Goal: Task Accomplishment & Management: Complete application form

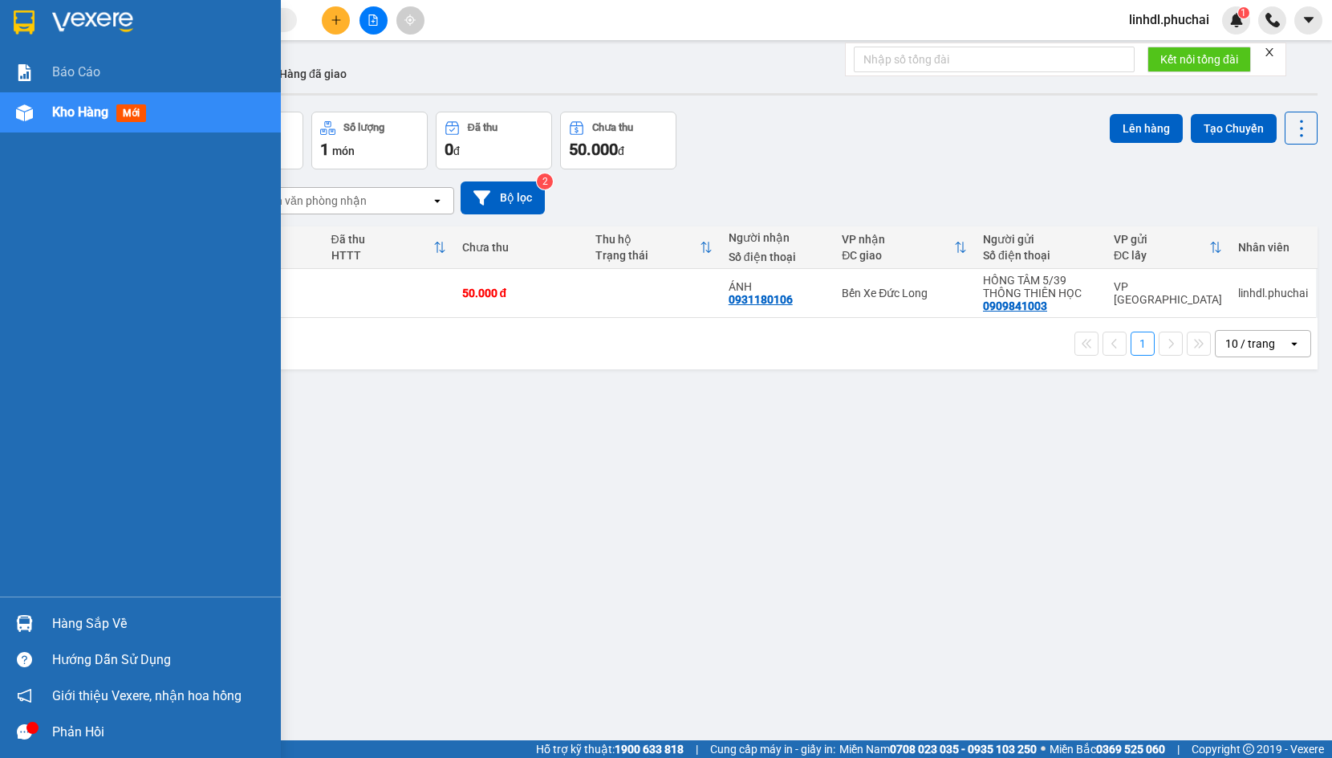
scroll to position [74, 0]
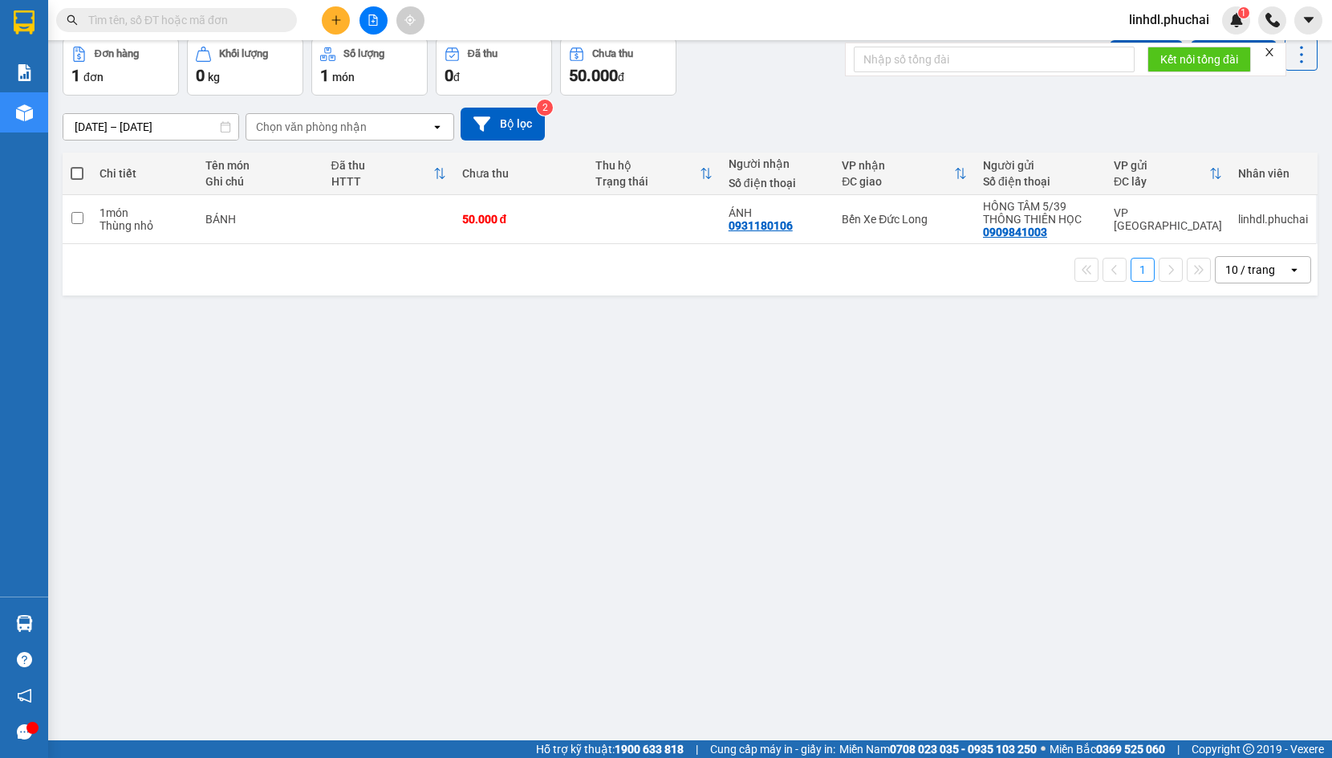
click at [339, 28] on button at bounding box center [336, 20] width 28 height 28
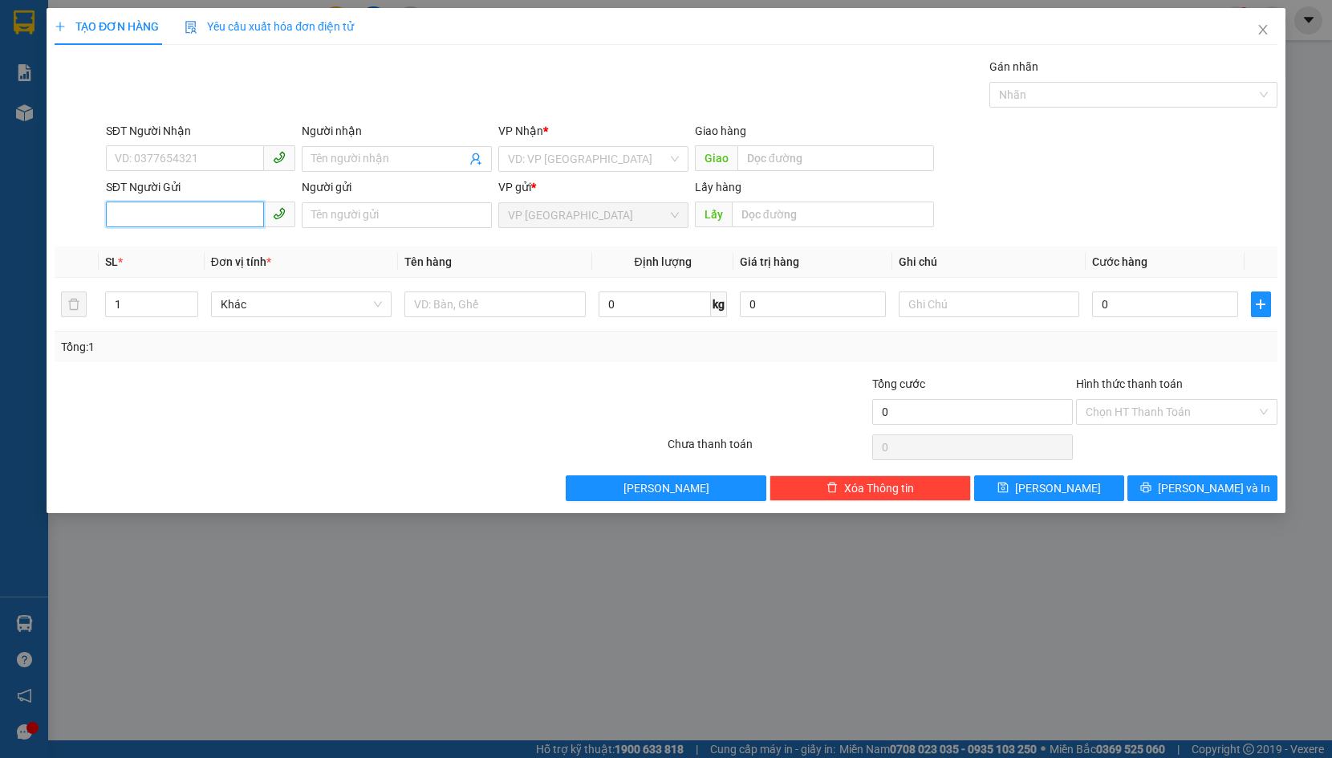
click at [165, 216] on input "SĐT Người Gửi" at bounding box center [185, 214] width 159 height 26
paste input "0889008729"
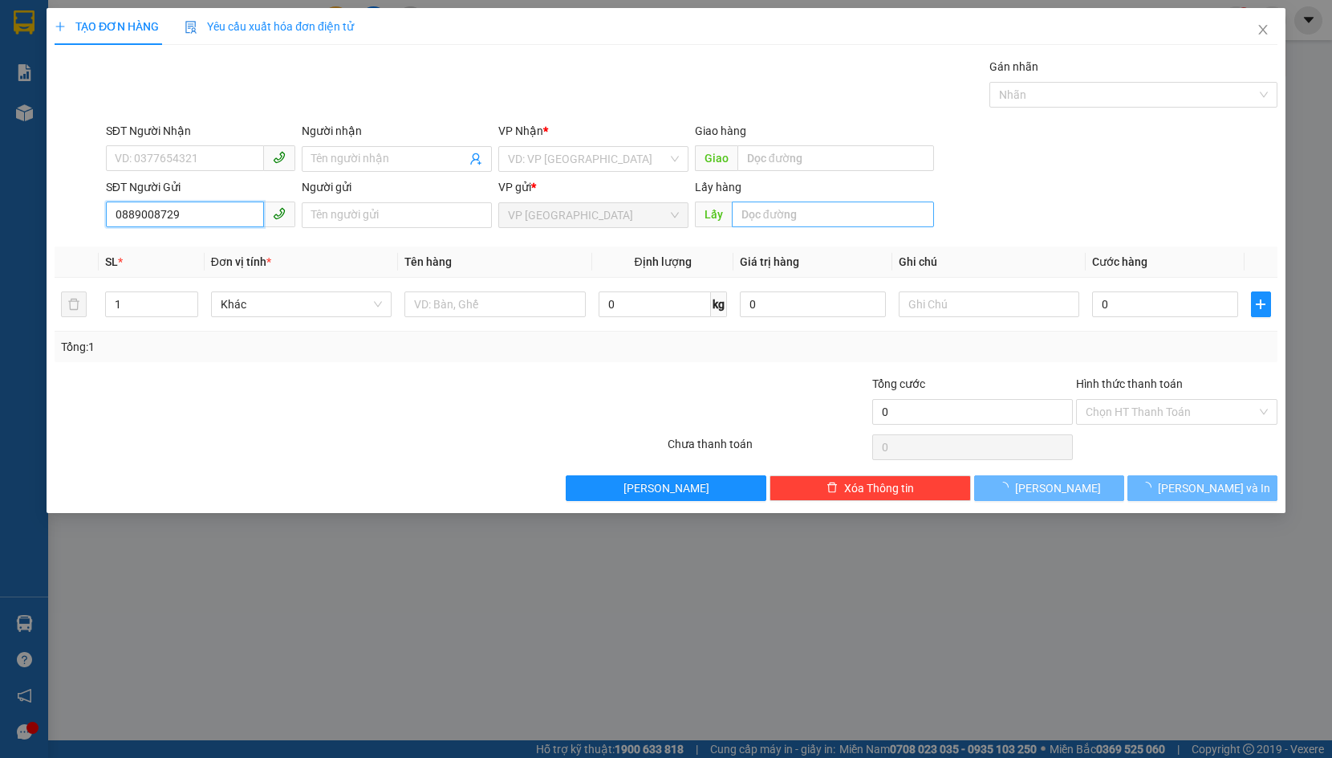
type input "0889008729"
click at [756, 209] on input "text" at bounding box center [833, 214] width 202 height 26
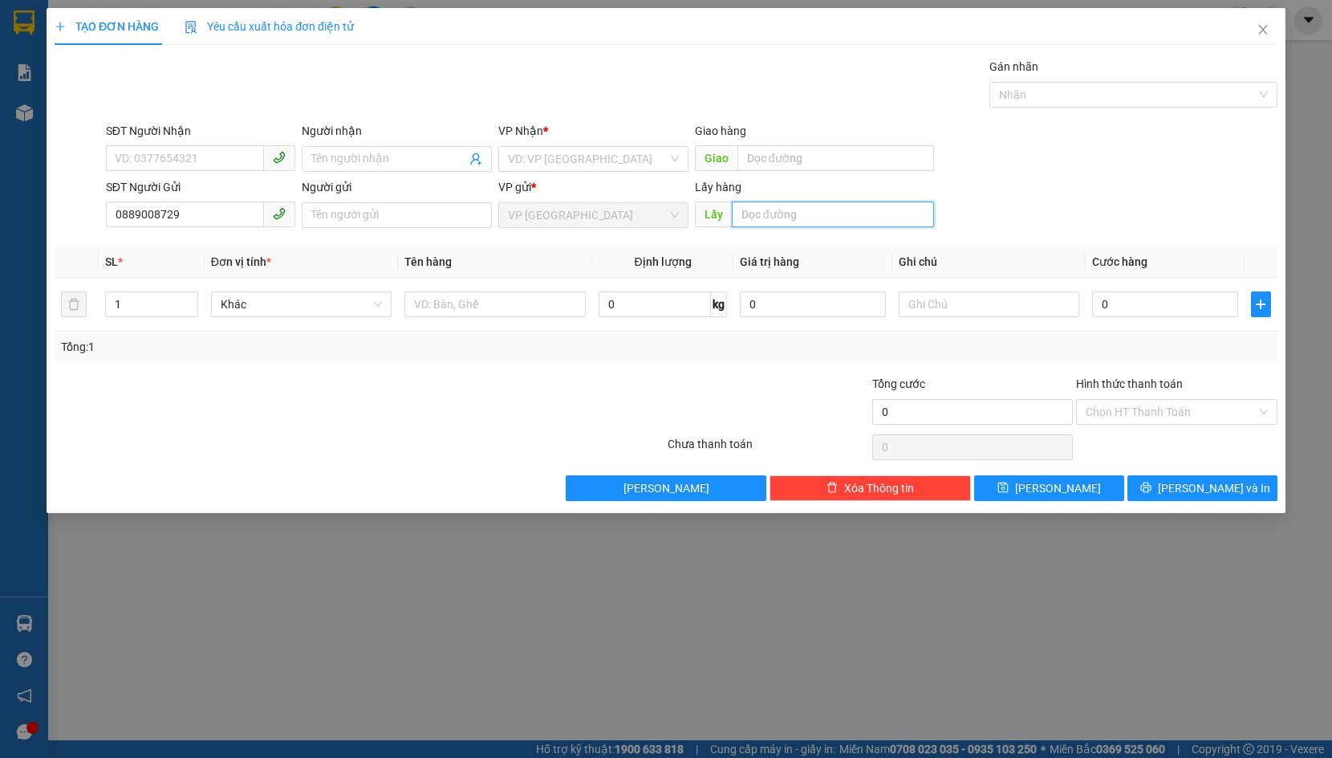
type input "D"
type input "ĐẠ ĐỜN"
drag, startPoint x: 571, startPoint y: 160, endPoint x: 598, endPoint y: 191, distance: 41.5
click at [571, 160] on input "search" at bounding box center [588, 159] width 160 height 24
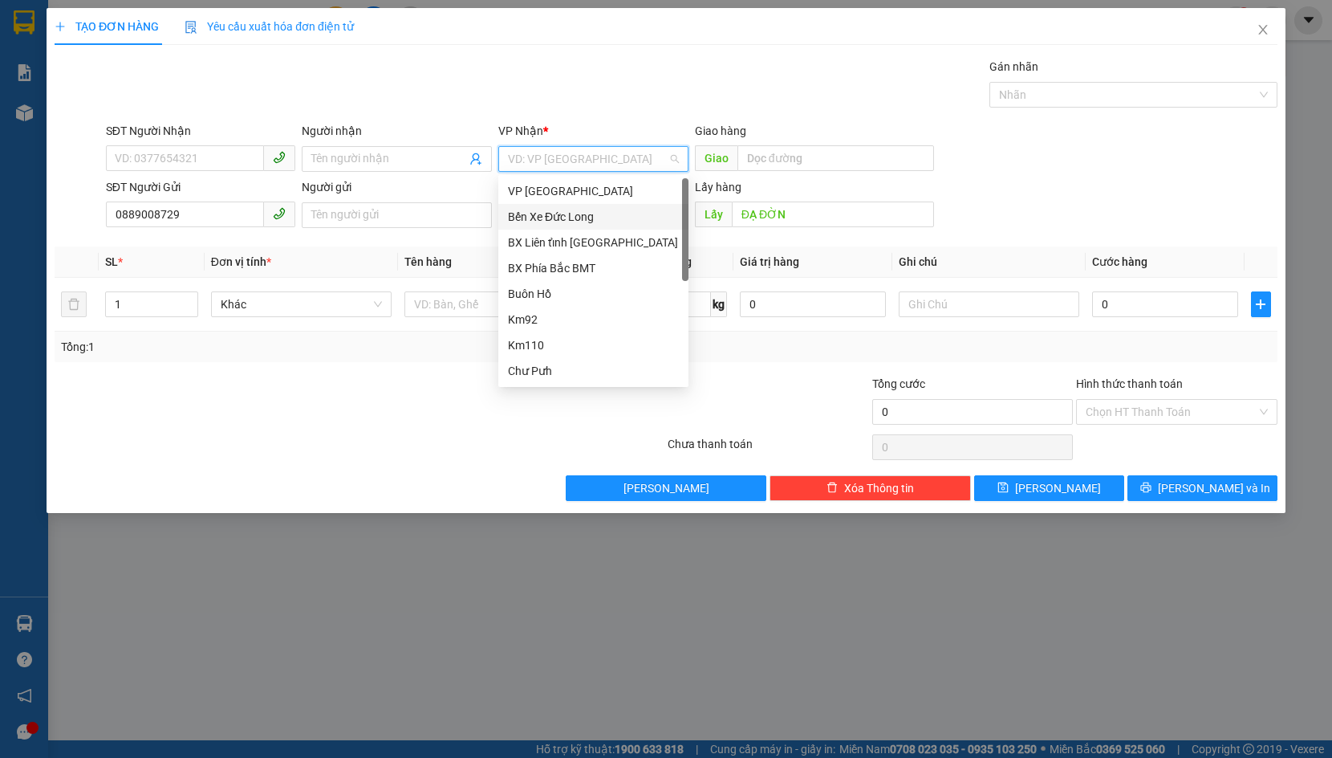
drag, startPoint x: 599, startPoint y: 218, endPoint x: 679, endPoint y: 238, distance: 81.7
click at [599, 220] on div "Bến Xe Đức Long" at bounding box center [593, 217] width 171 height 18
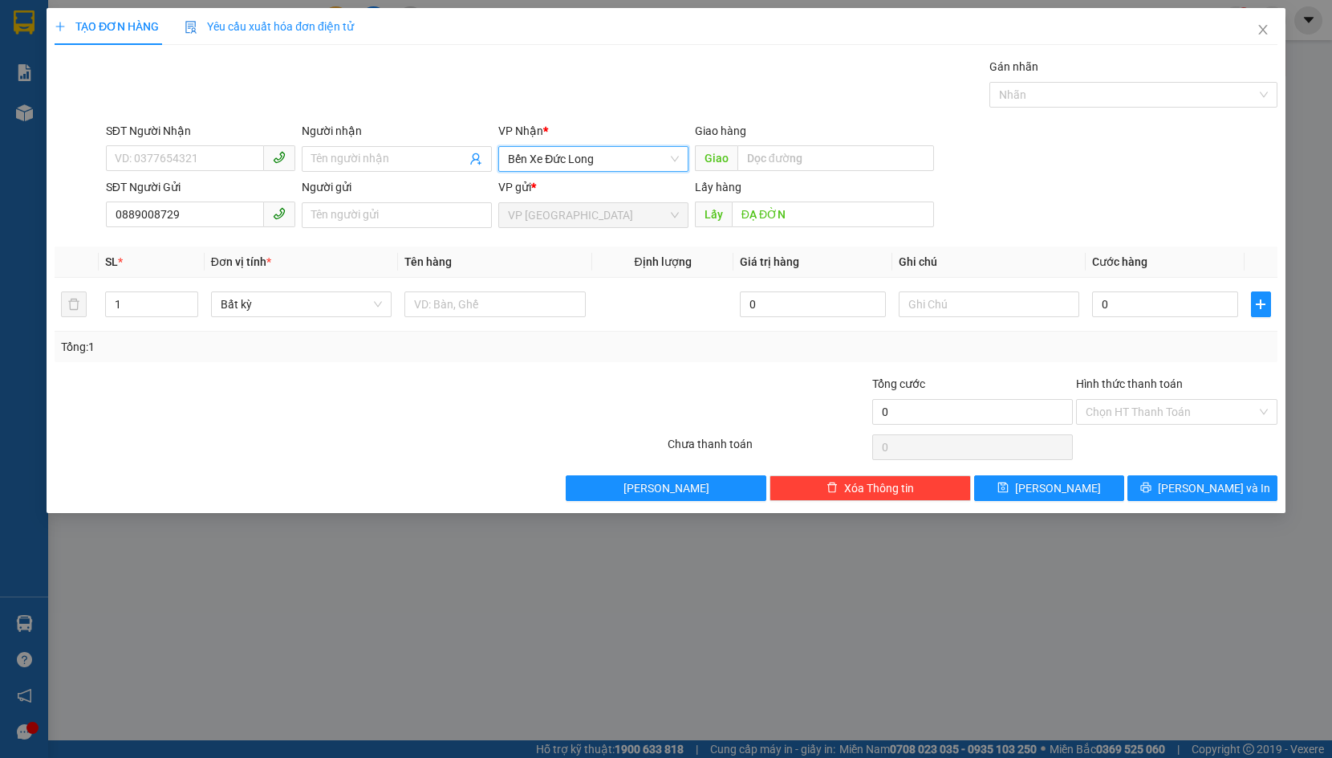
click at [1169, 502] on div "TẠO ĐƠN HÀNG Yêu cầu xuất hóa đơn điện tử Transit Pickup Surcharge Ids Transit …" at bounding box center [666, 260] width 1239 height 505
click at [1193, 475] on button "[PERSON_NAME] và In" at bounding box center [1203, 488] width 150 height 26
